Goal: Share content

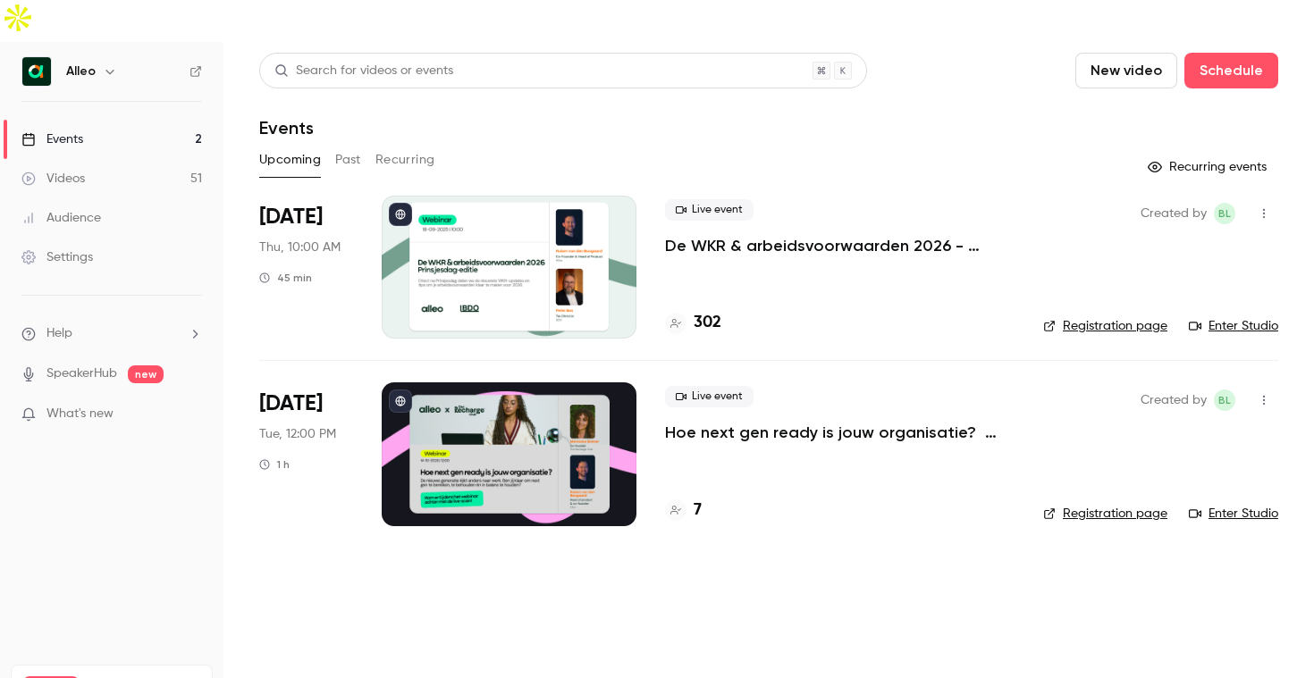
click at [682, 249] on div "Live event De WKR & arbeidsvoorwaarden 2026 - [DATE] editie 302" at bounding box center [840, 267] width 350 height 143
click at [551, 223] on div at bounding box center [509, 267] width 255 height 143
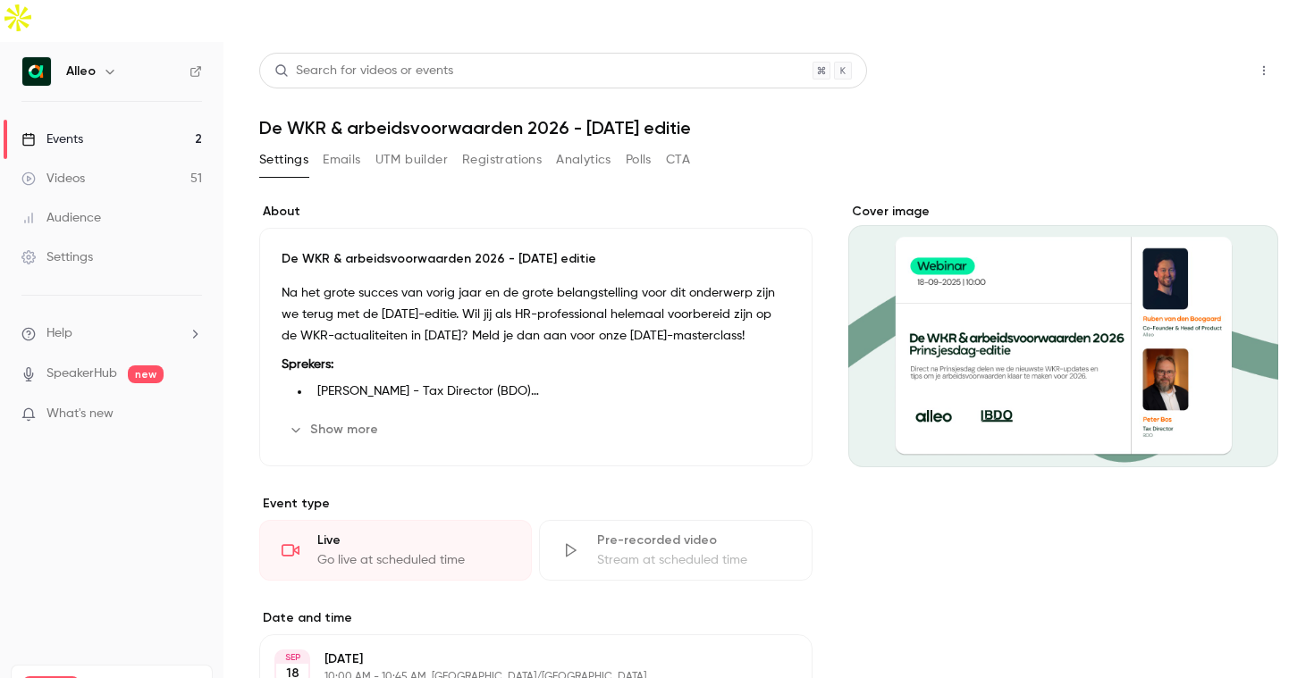
click at [1184, 53] on button "Share" at bounding box center [1200, 71] width 71 height 36
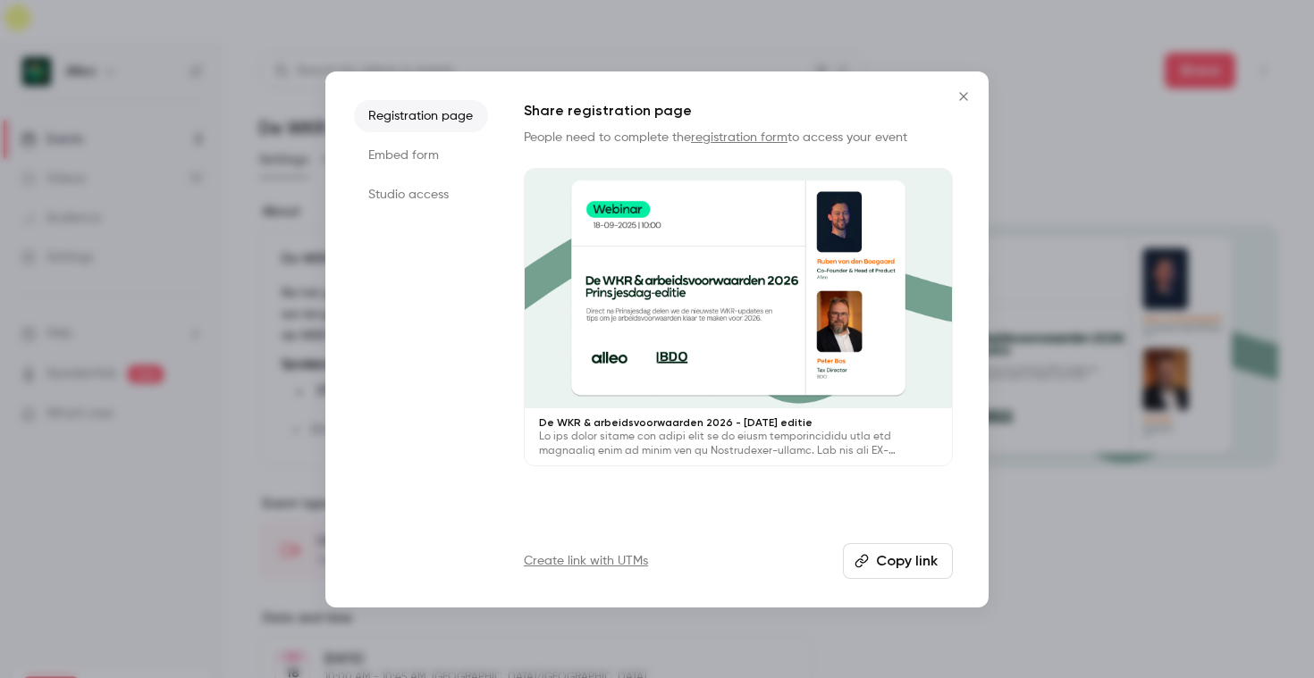
click at [891, 560] on button "Copy link" at bounding box center [898, 562] width 110 height 36
click at [961, 105] on button "Close" at bounding box center [964, 97] width 36 height 36
